Goal: Information Seeking & Learning: Learn about a topic

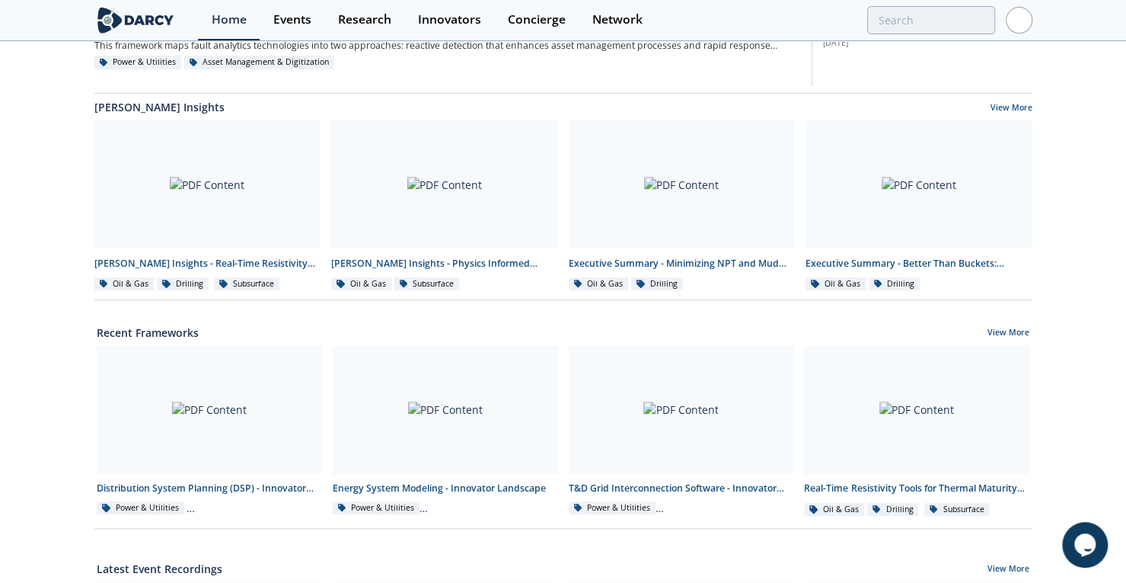
scroll to position [347, 0]
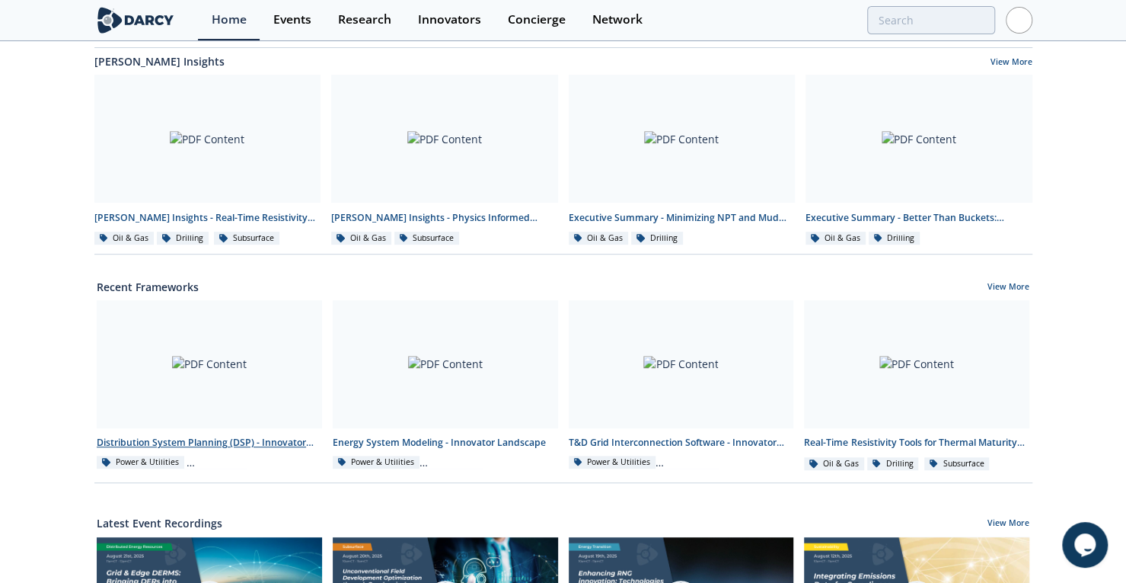
click at [248, 449] on div "Distribution System Planning (DSP) - Innovator Landscape" at bounding box center [209, 443] width 225 height 14
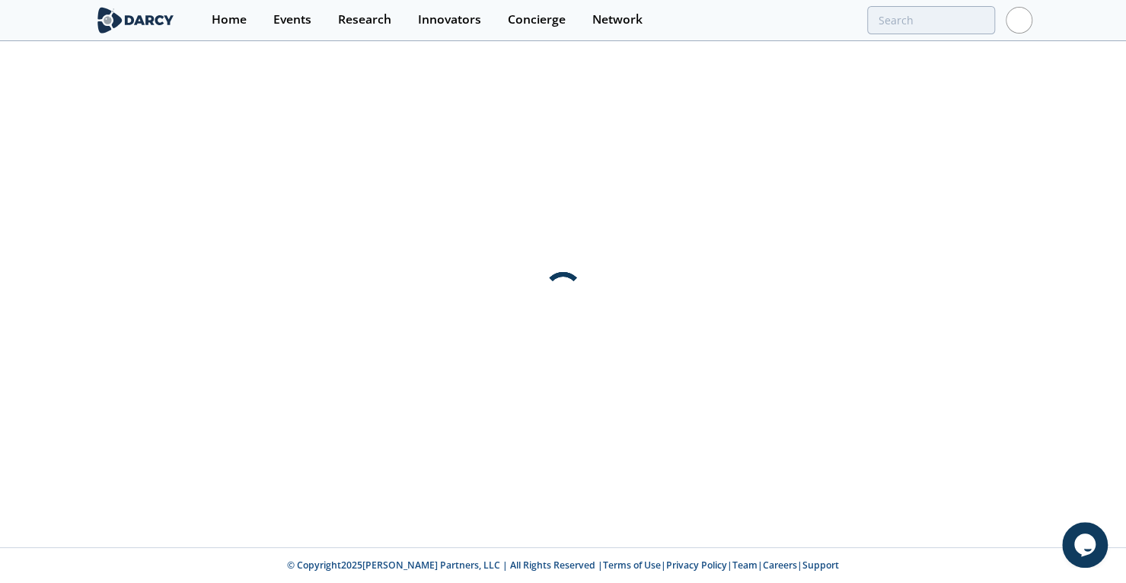
scroll to position [0, 0]
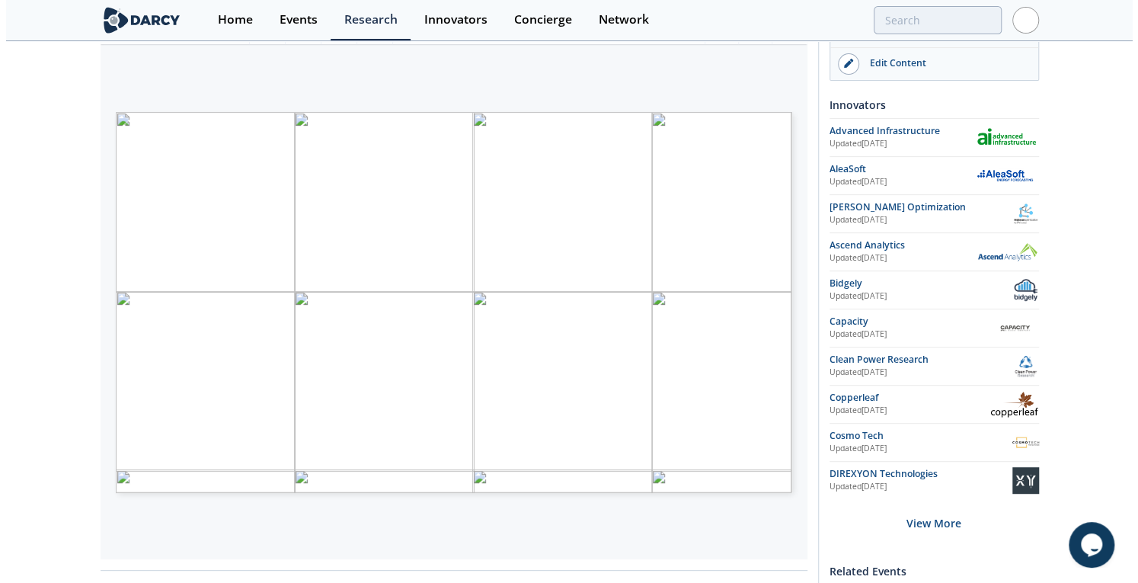
scroll to position [181, 0]
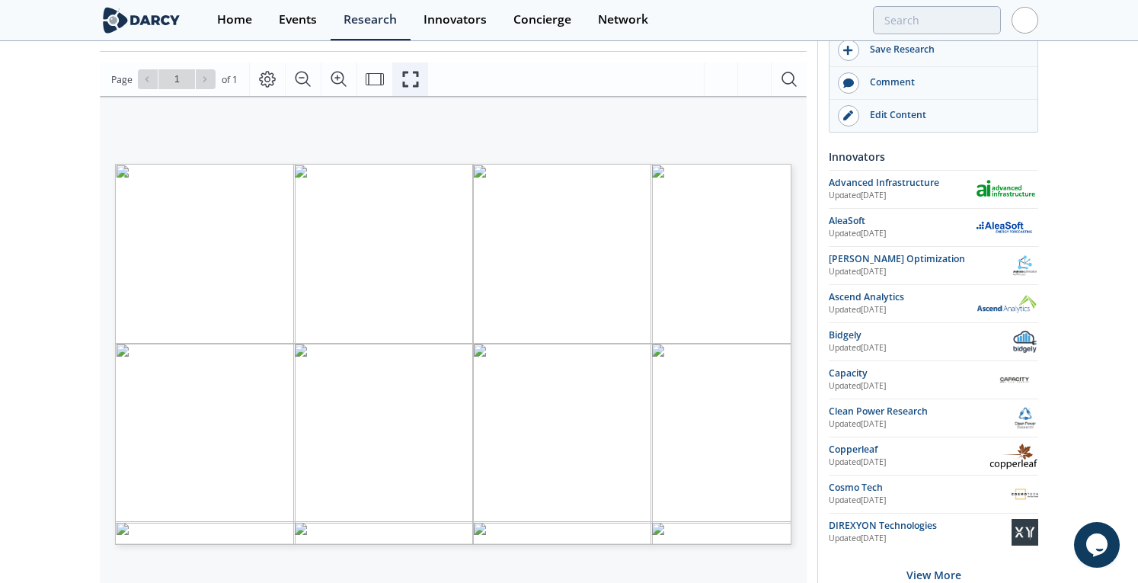
click at [407, 71] on icon "Fullscreen" at bounding box center [410, 79] width 18 height 18
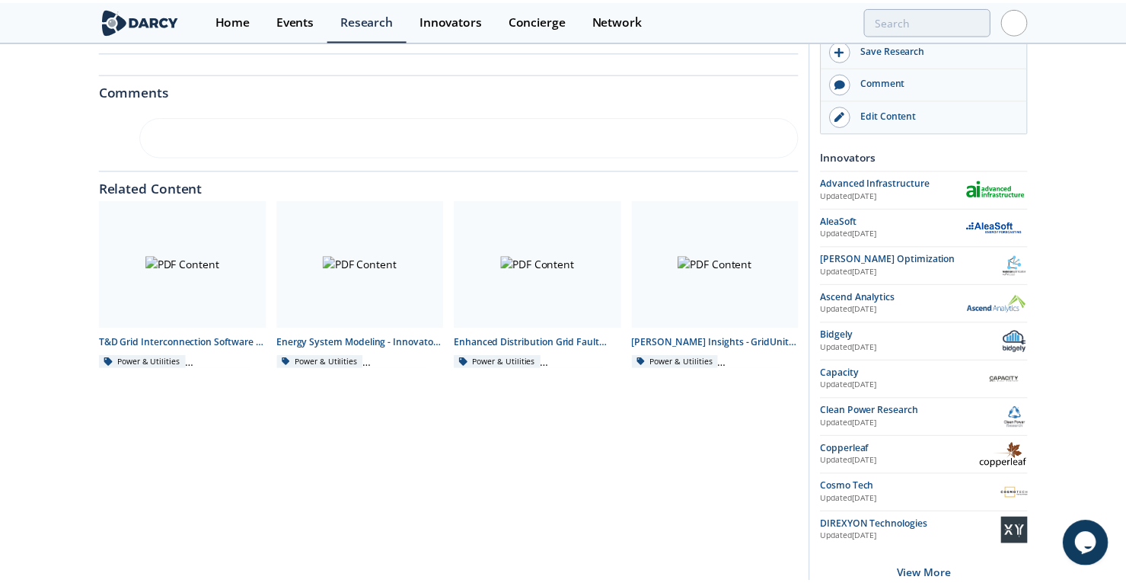
scroll to position [0, 0]
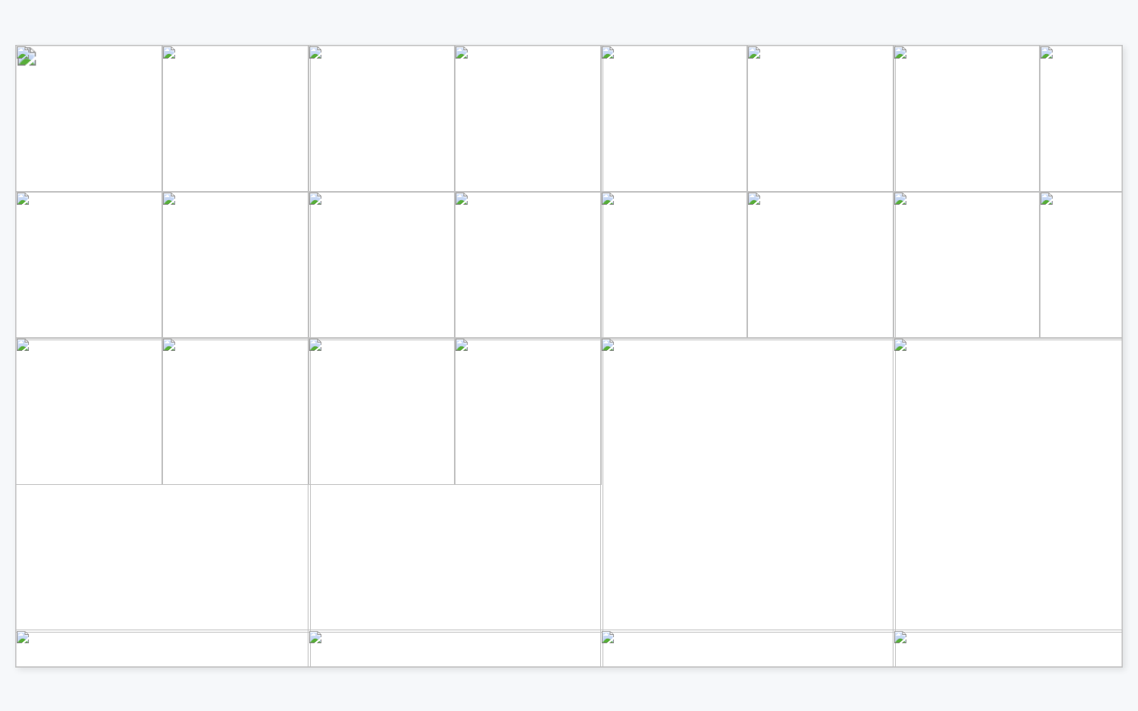
click at [737, 292] on span "See T&D Grid Interconnection" at bounding box center [706, 293] width 168 height 9
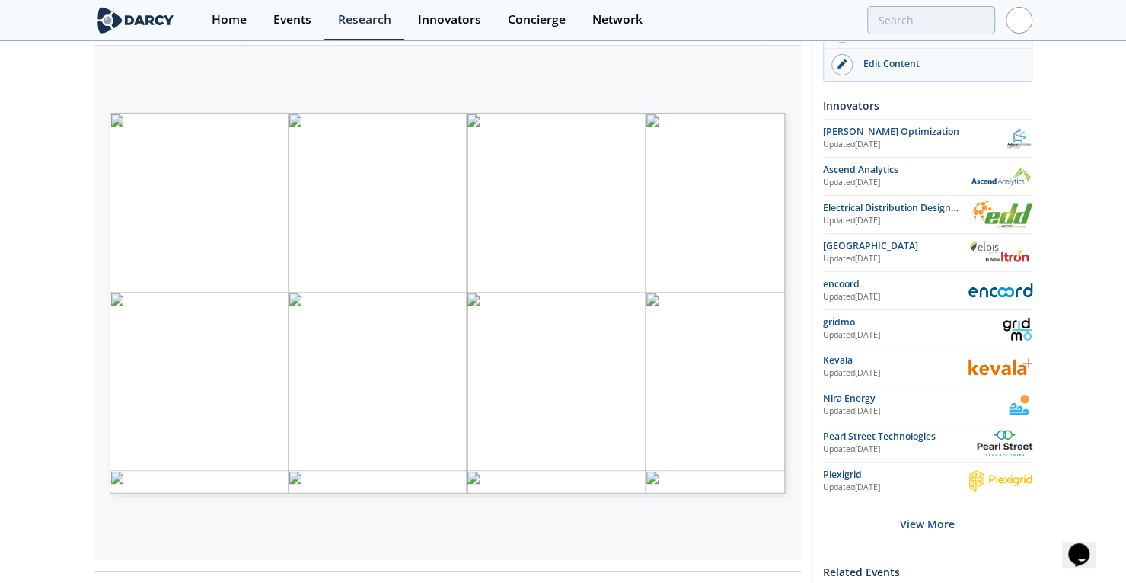
scroll to position [235, 0]
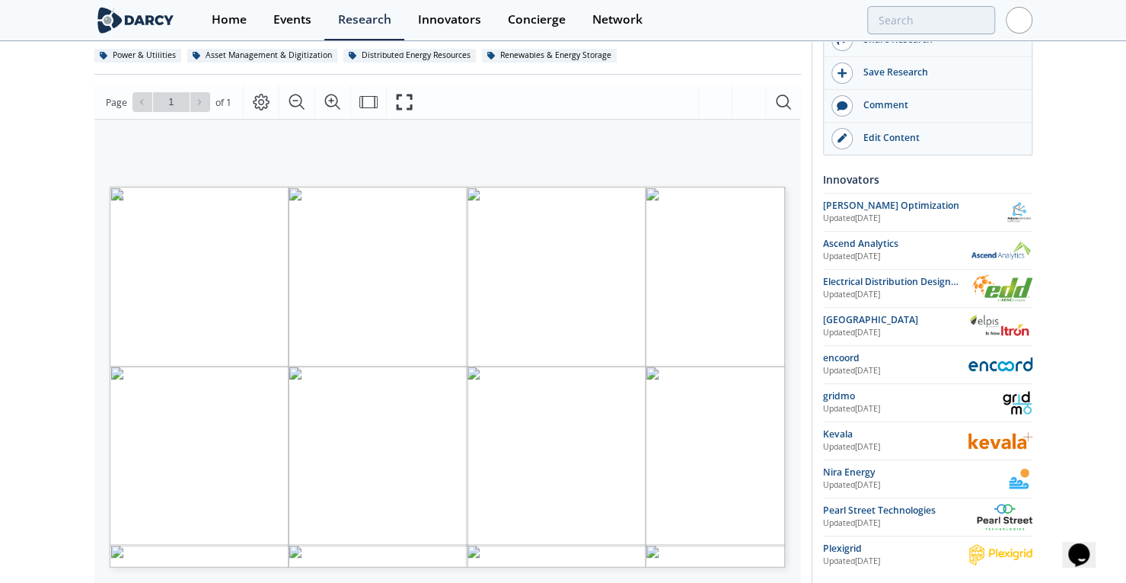
drag, startPoint x: 43, startPoint y: 235, endPoint x: 56, endPoint y: 161, distance: 75.0
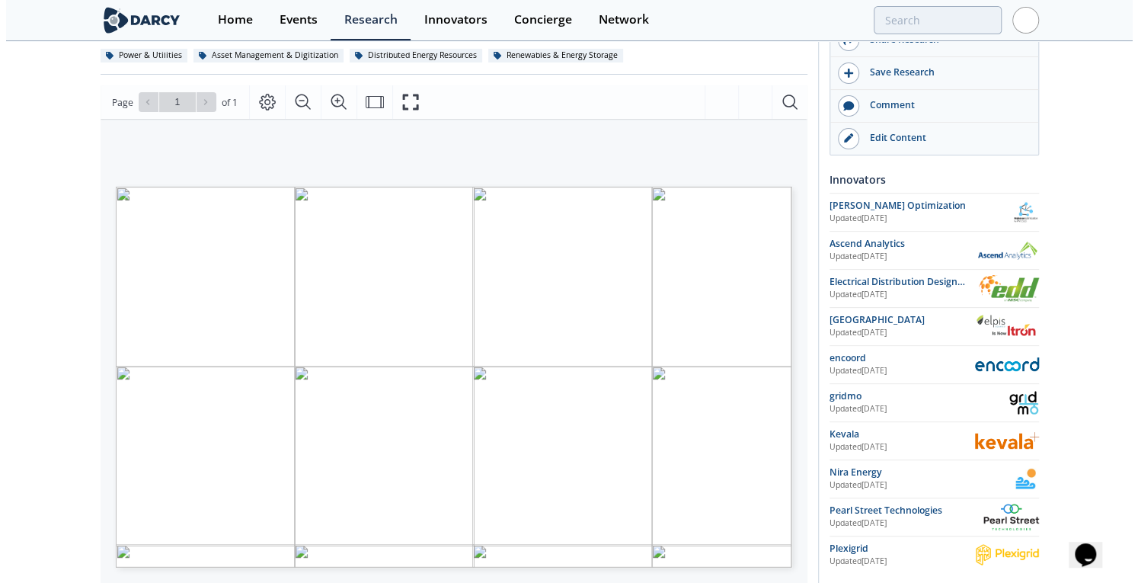
scroll to position [149, 0]
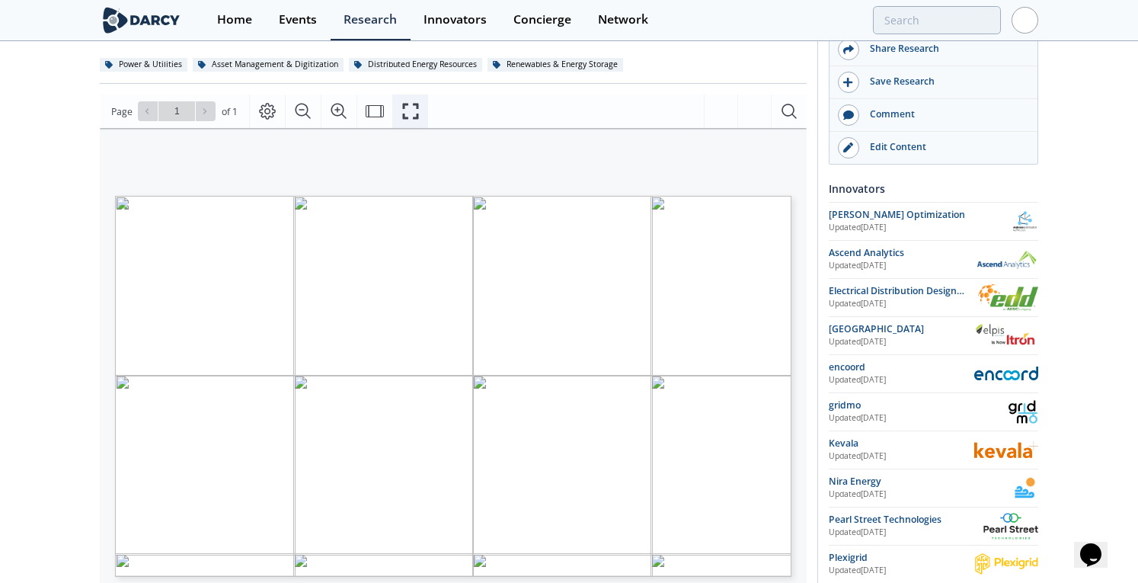
click at [417, 116] on button "Fullscreen" at bounding box center [410, 111] width 36 height 34
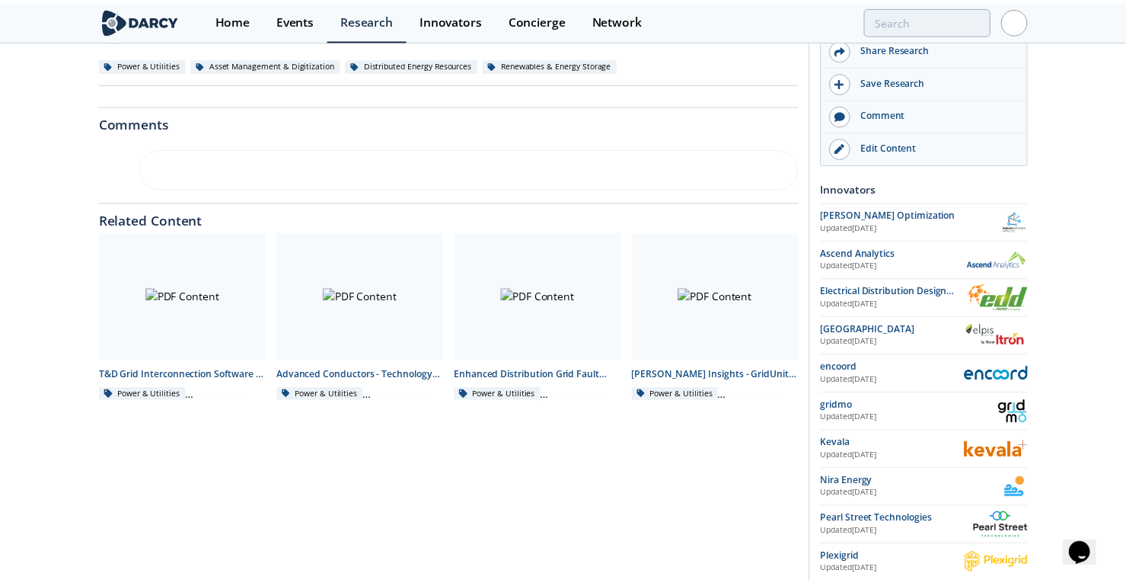
scroll to position [0, 0]
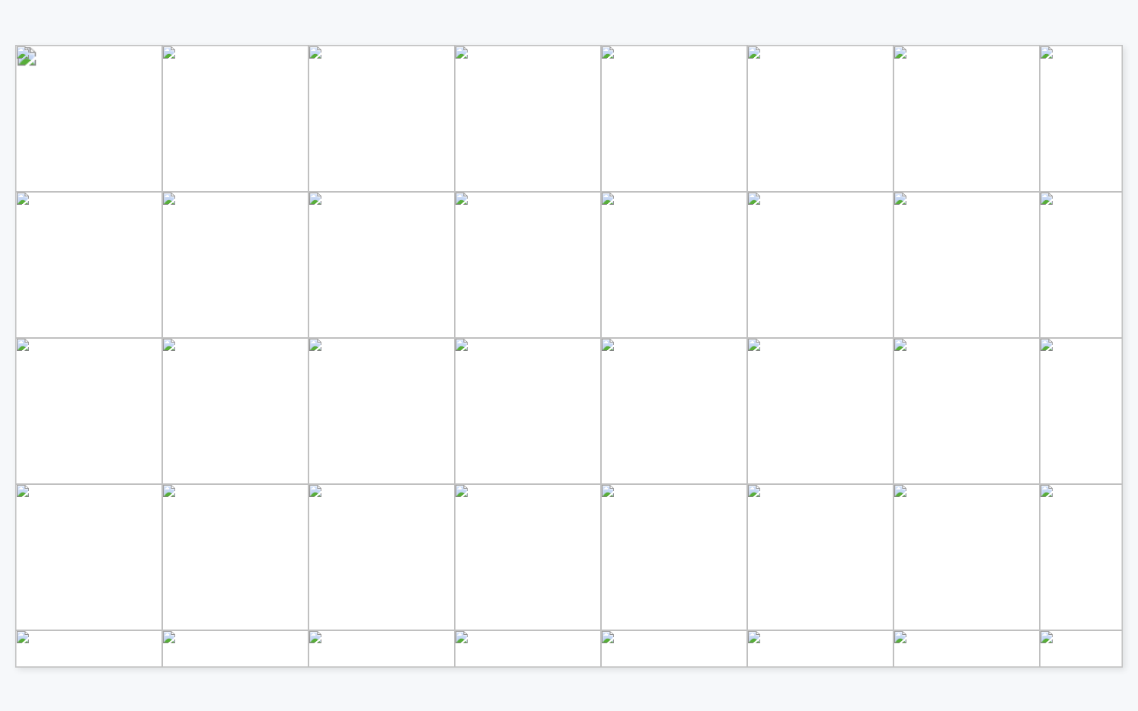
click at [152, 582] on span "Software Framework" at bounding box center [135, 588] width 120 height 11
click at [149, 582] on span "Software Framework" at bounding box center [135, 588] width 120 height 11
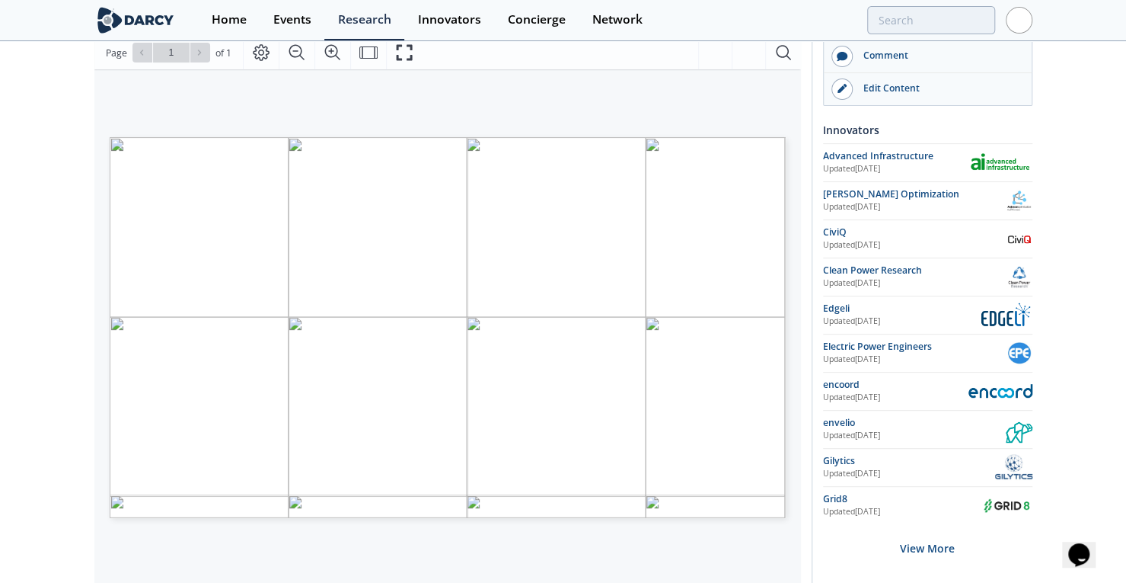
scroll to position [201, 0]
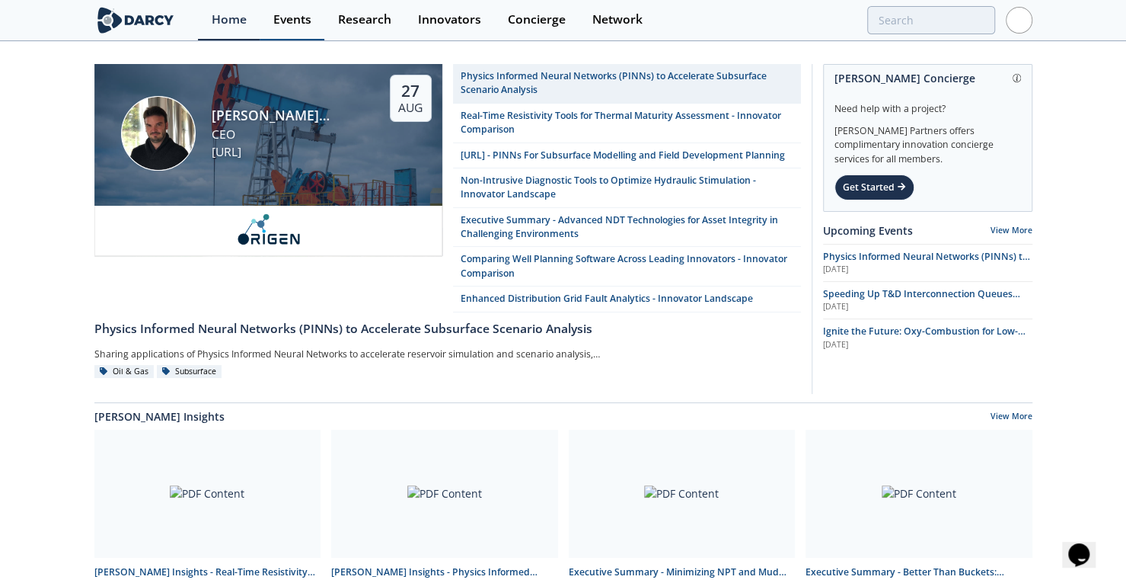
click at [287, 20] on div "Events" at bounding box center [292, 20] width 38 height 12
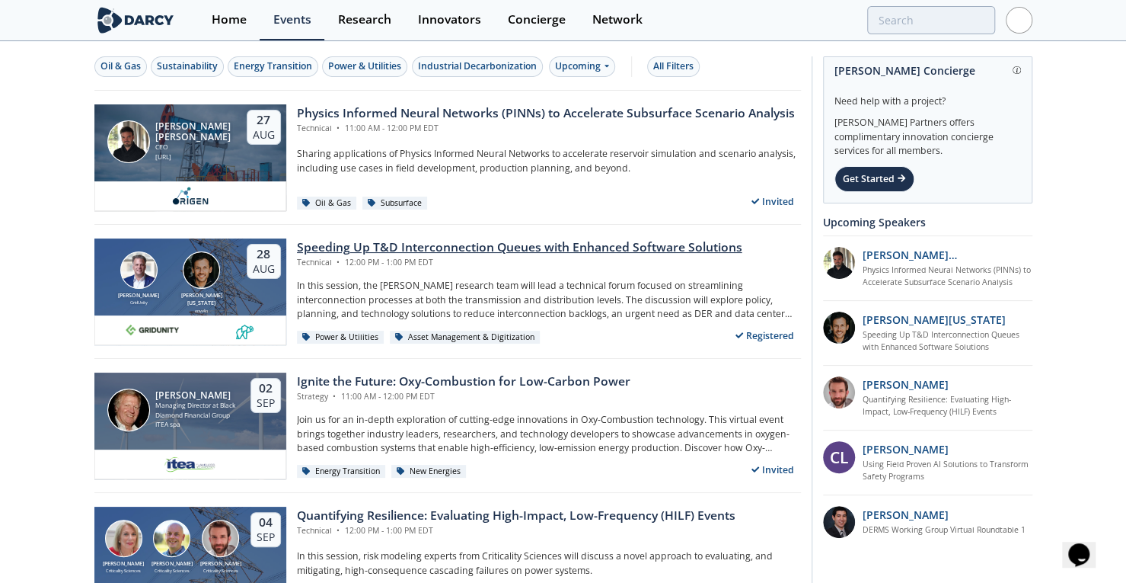
click at [429, 244] on div "Speeding Up T&D Interconnection Queues with Enhanced Software Solutions" at bounding box center [519, 247] width 445 height 18
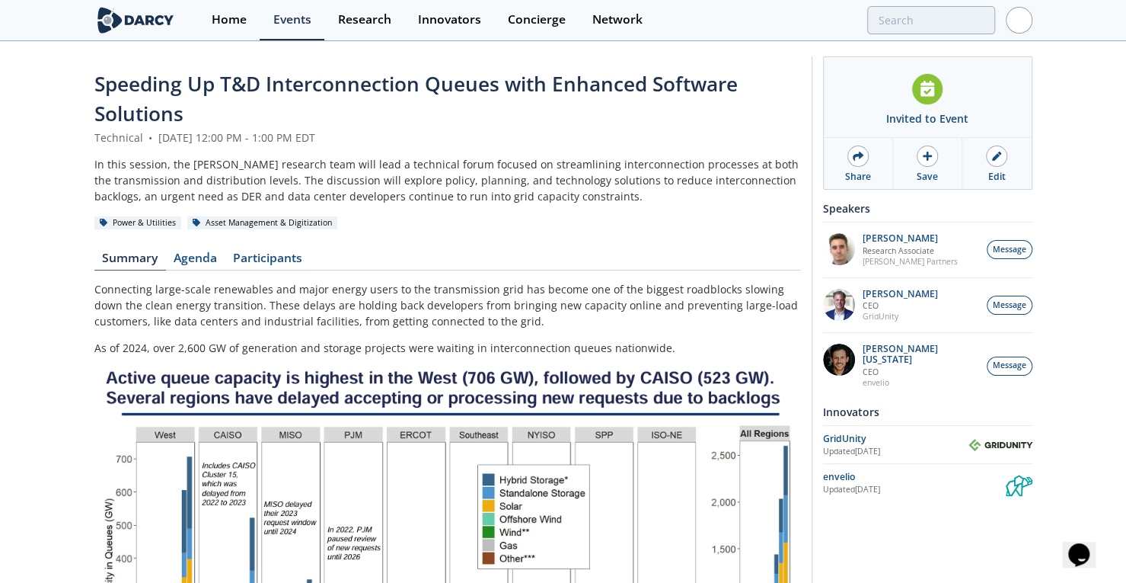
drag, startPoint x: 311, startPoint y: 284, endPoint x: 487, endPoint y: 235, distance: 182.7
click at [236, 254] on link "Content" at bounding box center [256, 261] width 62 height 18
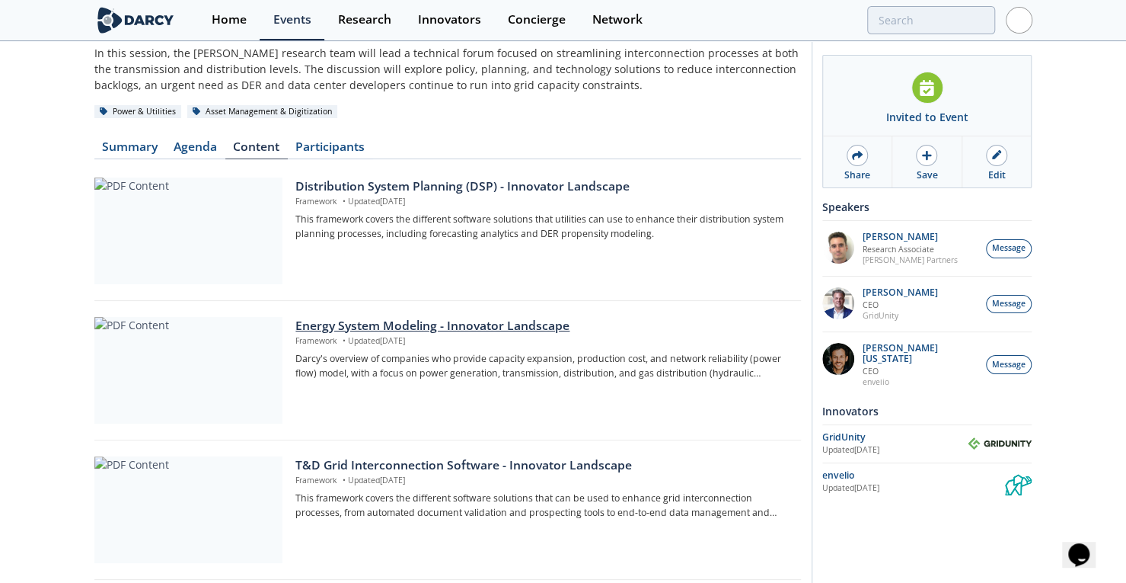
scroll to position [289, 0]
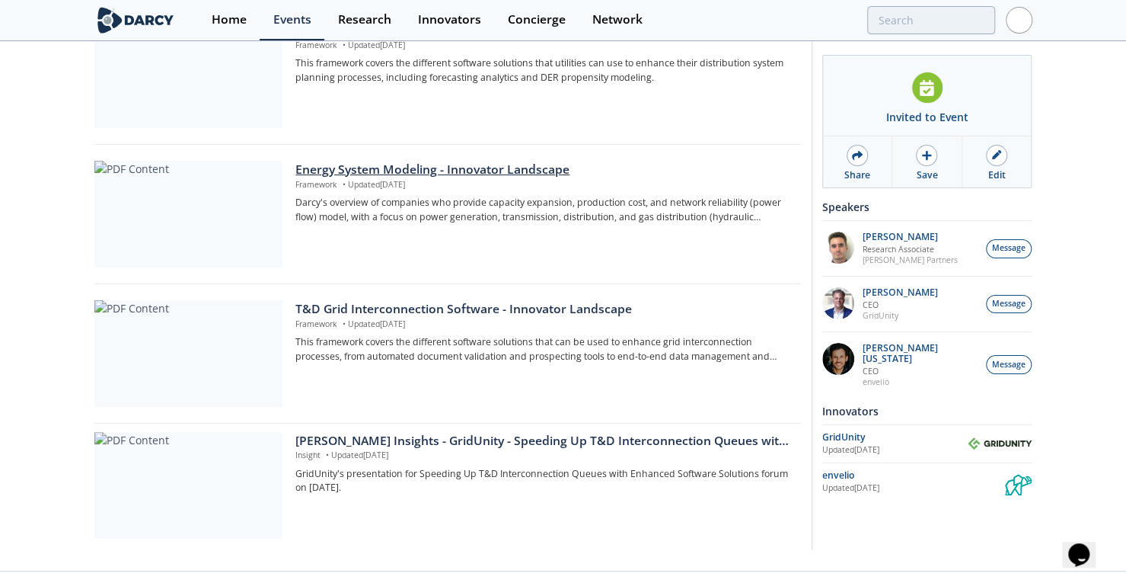
drag, startPoint x: 594, startPoint y: 241, endPoint x: 602, endPoint y: 368, distance: 127.4
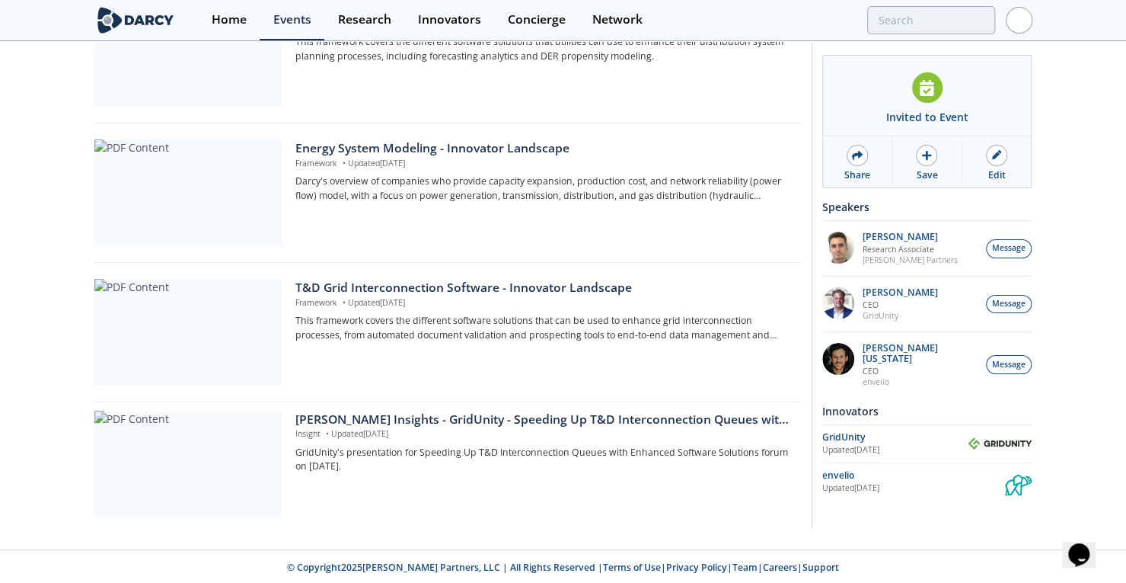
drag, startPoint x: 664, startPoint y: 212, endPoint x: 668, endPoint y: 269, distance: 57.2
drag, startPoint x: 649, startPoint y: 346, endPoint x: 670, endPoint y: 97, distance: 249.2
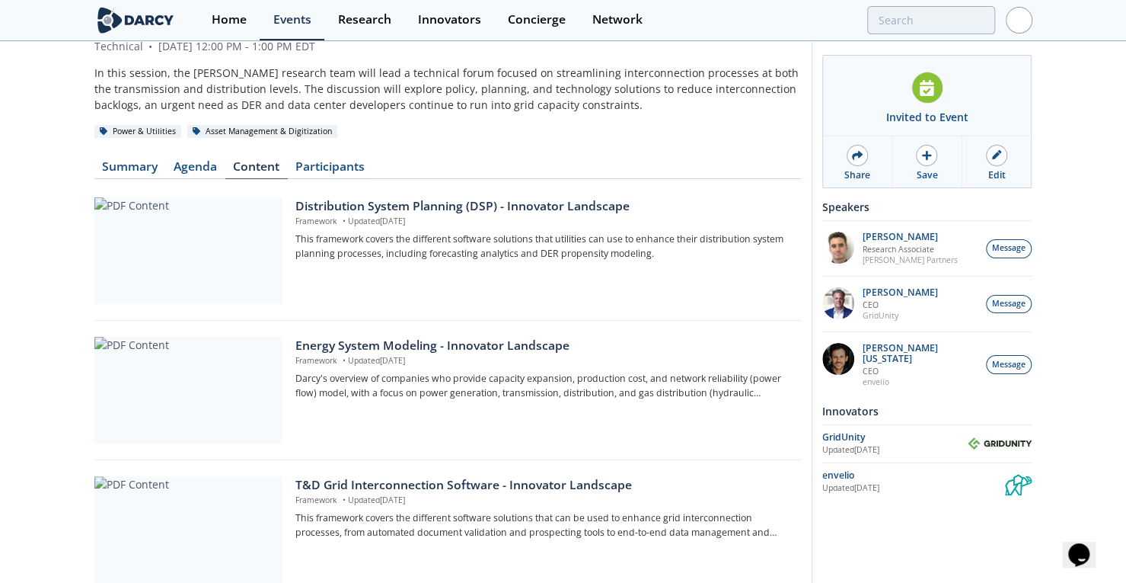
scroll to position [0, 0]
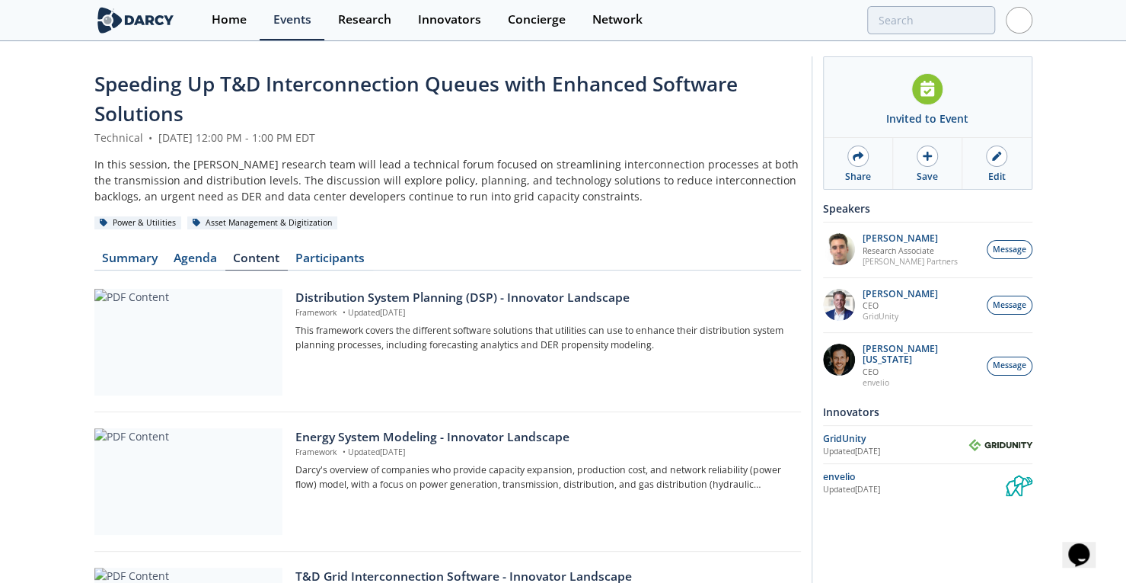
drag, startPoint x: 720, startPoint y: 135, endPoint x: 736, endPoint y: -28, distance: 163.7
